Goal: Information Seeking & Learning: Find specific fact

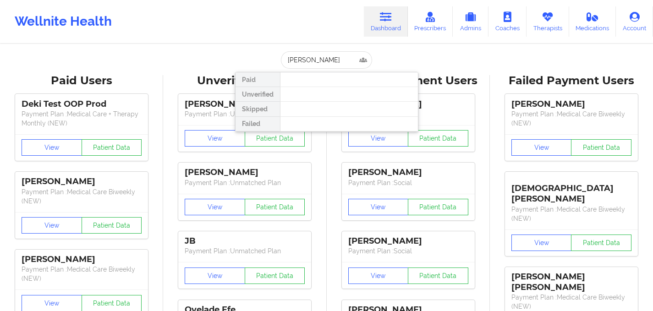
click at [305, 62] on input "[PERSON_NAME]" at bounding box center [326, 59] width 91 height 17
drag, startPoint x: 342, startPoint y: 64, endPoint x: 250, endPoint y: 57, distance: 92.8
click at [250, 57] on div "[PERSON_NAME] Paid Unverified Skipped Failed" at bounding box center [326, 59] width 183 height 17
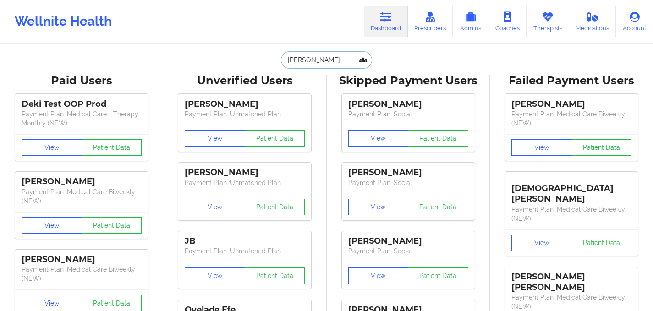
paste input "[EMAIL_ADDRESS][DOMAIN_NAME]"
type input "[EMAIL_ADDRESS][DOMAIN_NAME]"
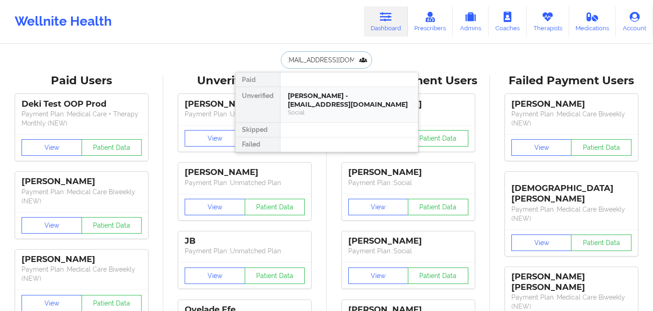
click at [328, 97] on div "[PERSON_NAME] - [EMAIL_ADDRESS][DOMAIN_NAME]" at bounding box center [349, 100] width 123 height 17
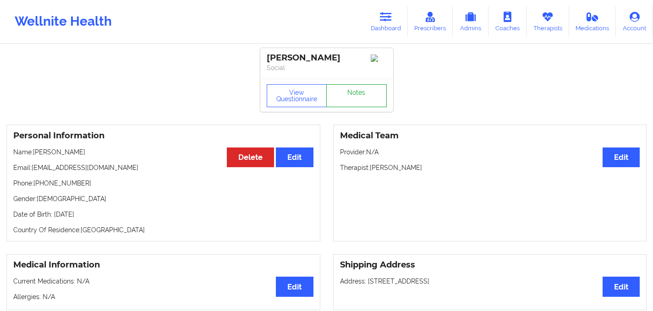
click at [360, 97] on link "Notes" at bounding box center [356, 95] width 60 height 23
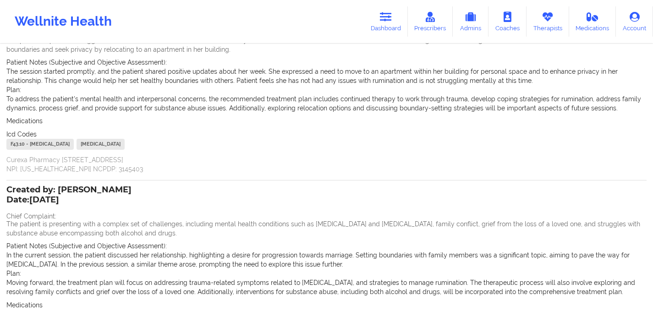
scroll to position [221, 0]
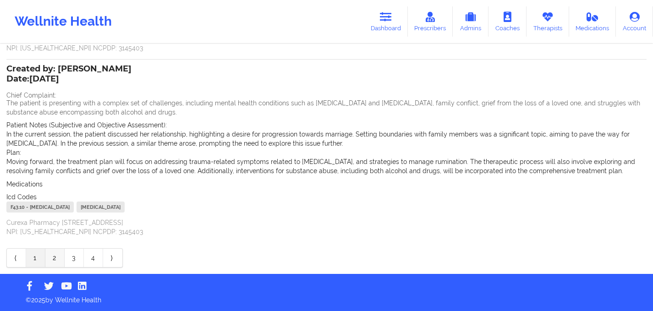
click at [54, 259] on link "2" at bounding box center [54, 258] width 19 height 18
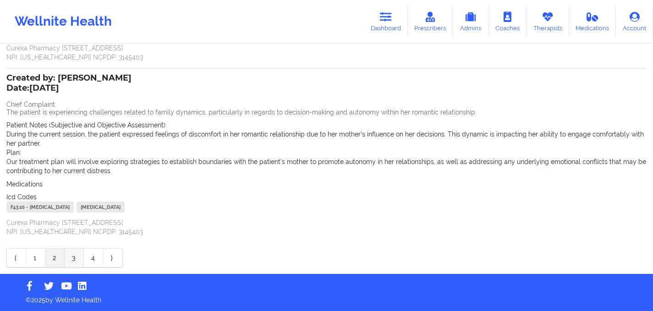
click at [71, 259] on link "3" at bounding box center [74, 258] width 19 height 18
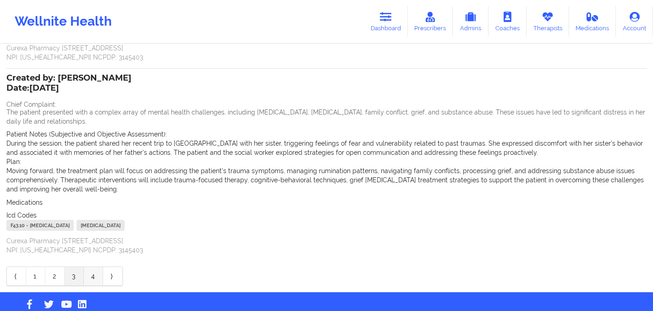
click at [91, 277] on link "4" at bounding box center [93, 276] width 19 height 18
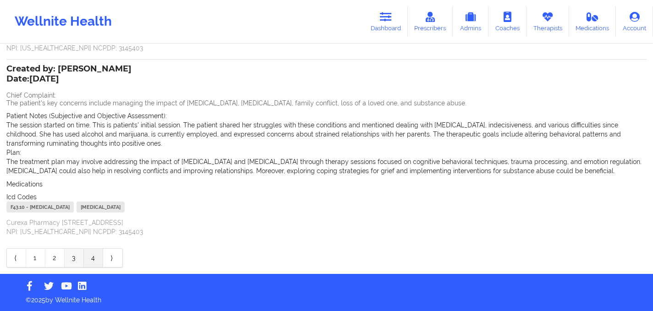
click at [73, 256] on link "3" at bounding box center [74, 258] width 19 height 18
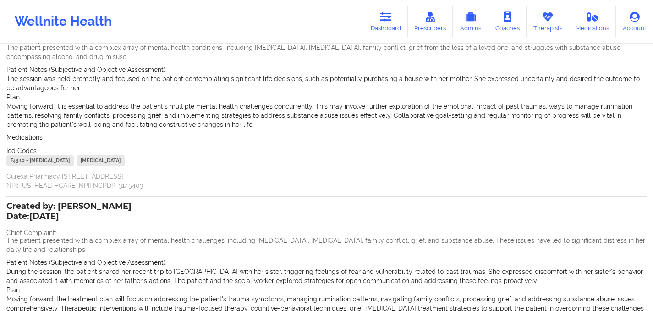
scroll to position [239, 0]
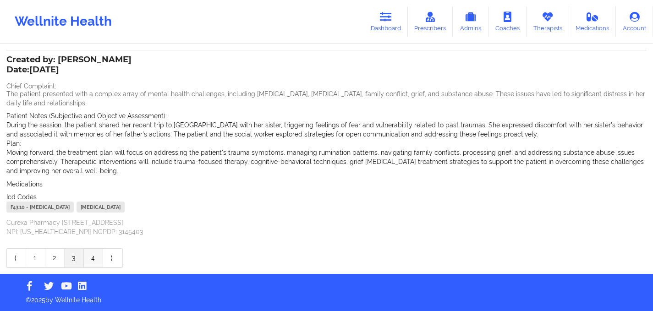
click at [92, 261] on link "4" at bounding box center [93, 258] width 19 height 18
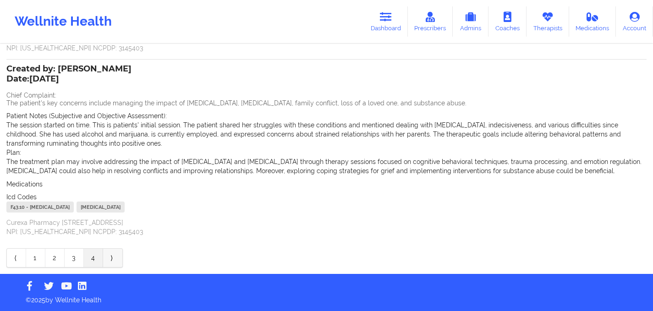
click at [115, 260] on link "⟩" at bounding box center [112, 258] width 19 height 18
click at [93, 262] on link "4" at bounding box center [93, 258] width 19 height 18
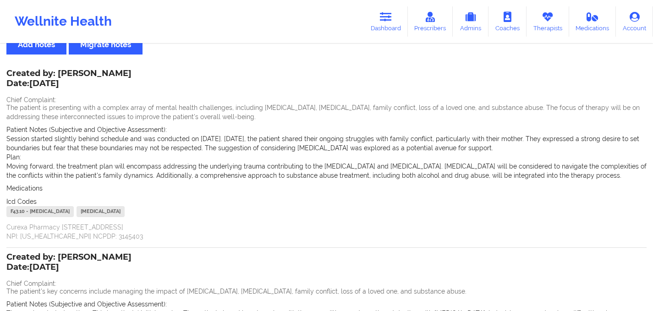
scroll to position [32, 0]
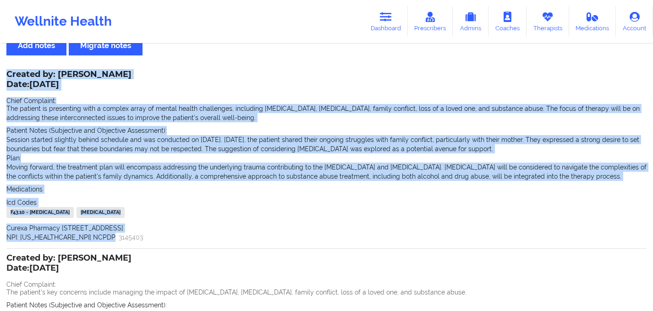
drag, startPoint x: 7, startPoint y: 71, endPoint x: 107, endPoint y: 243, distance: 199.6
click at [107, 243] on div "Created by: [PERSON_NAME] Date: [DATE] Chief Complaint: The patient is presenti…" at bounding box center [326, 159] width 640 height 177
copy div "Created by: [PERSON_NAME] Date: [DATE] Chief Complaint: The patient is presenti…"
